Goal: Navigation & Orientation: Find specific page/section

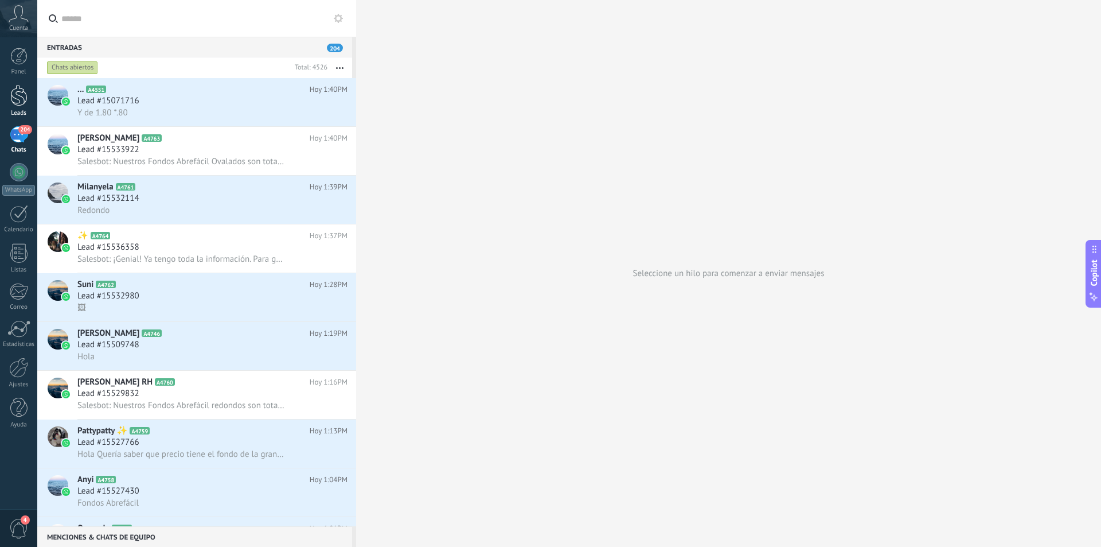
click at [10, 90] on div at bounding box center [18, 95] width 17 height 21
